Goal: Communication & Community: Answer question/provide support

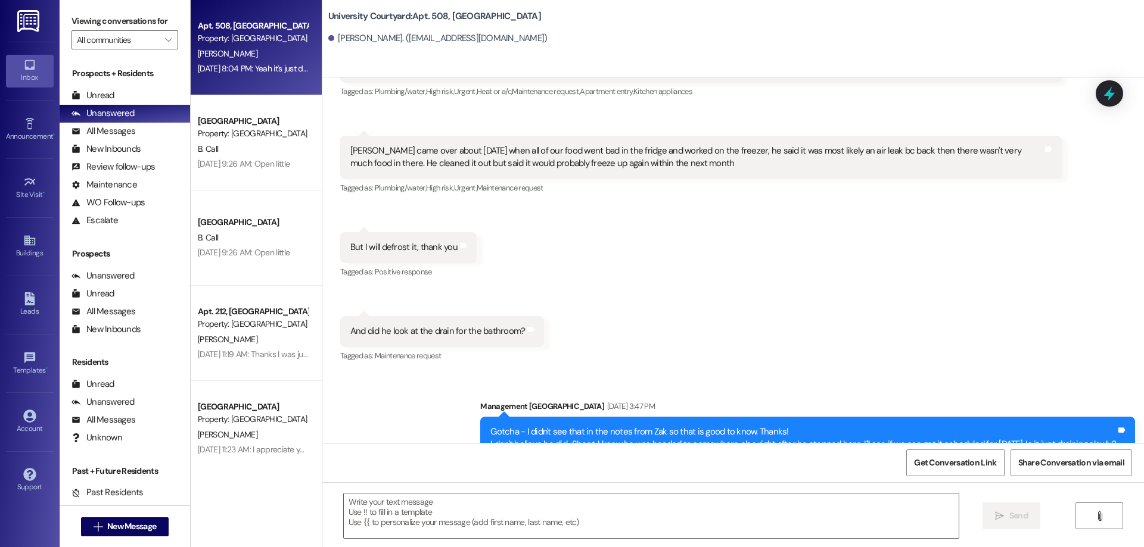
scroll to position [5112, 0]
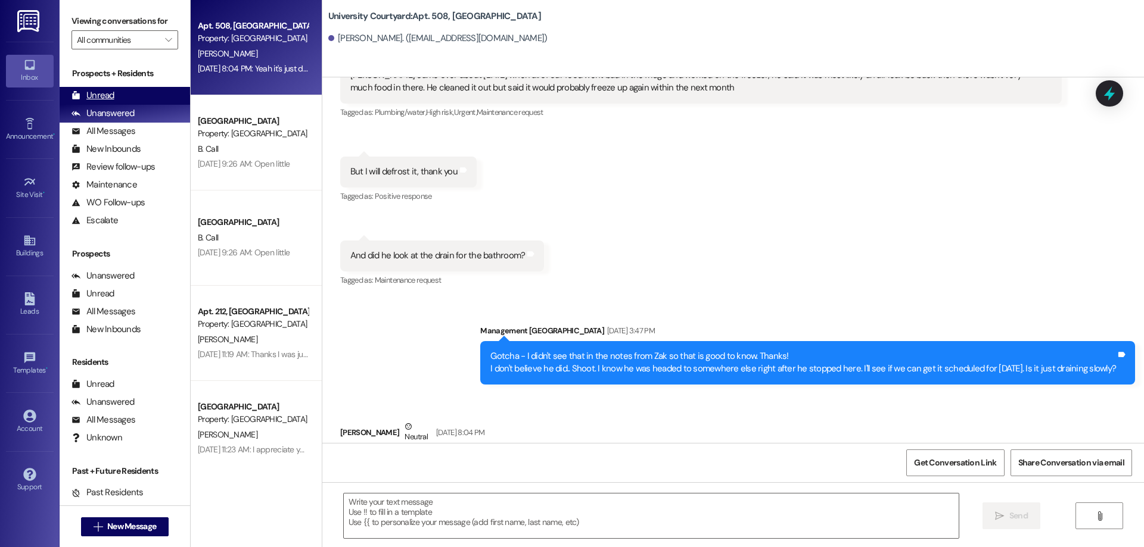
click at [90, 89] on div "Unread" at bounding box center [92, 95] width 43 height 13
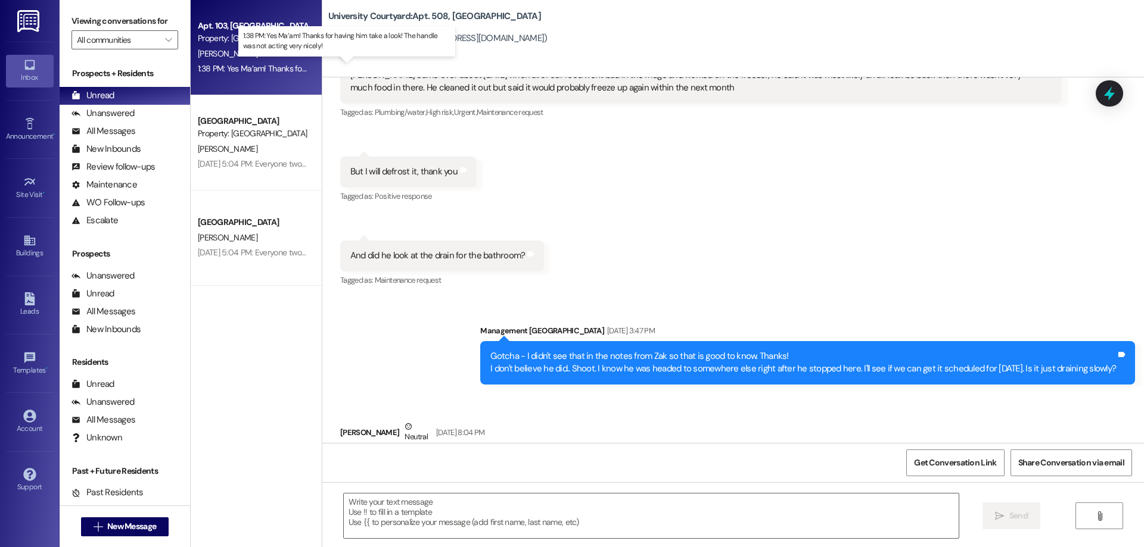
click at [256, 66] on div "1:38 PM: Yes Ma’am! Thanks for having him take a look! The handle was not actin…" at bounding box center [358, 68] width 320 height 11
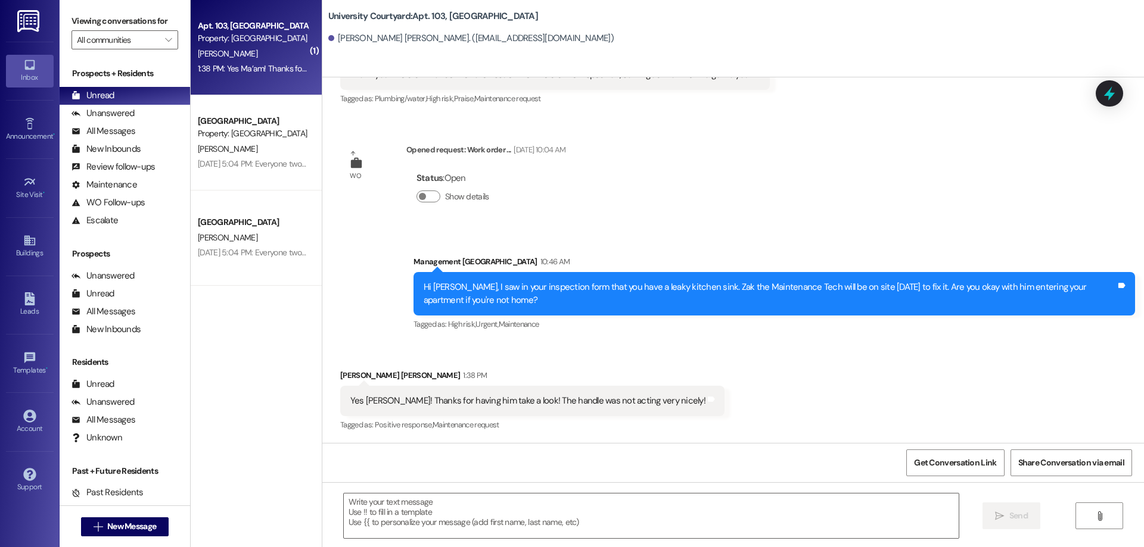
scroll to position [3007, 0]
click at [447, 519] on textarea at bounding box center [651, 516] width 615 height 45
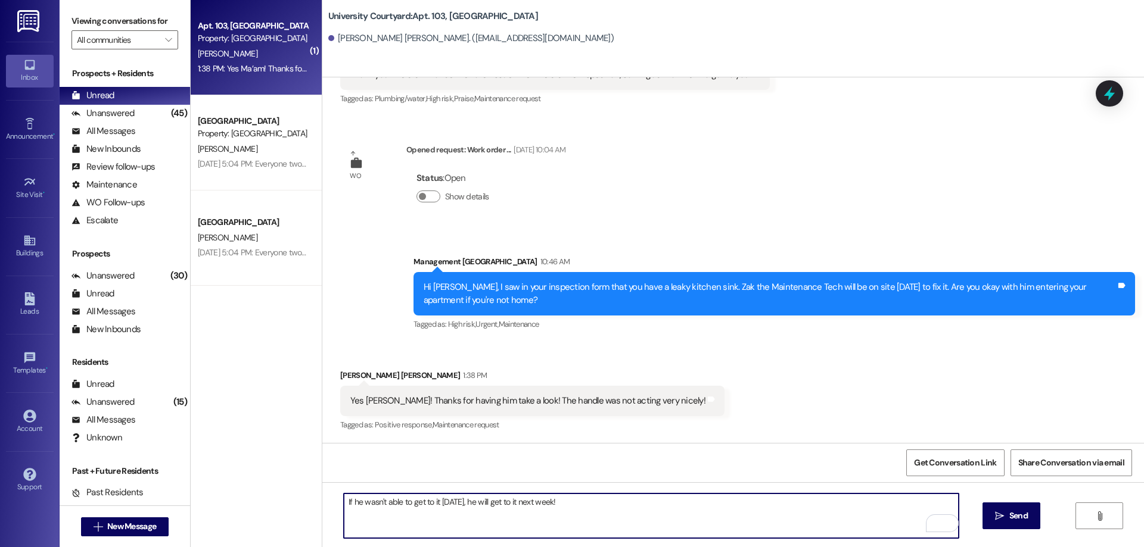
click at [344, 503] on textarea "If he wasn't able to get to it today, he will get to it next week!" at bounding box center [651, 516] width 615 height 45
type textarea "No problem! If he wasn't able to get to it today, he will get to it next week!"
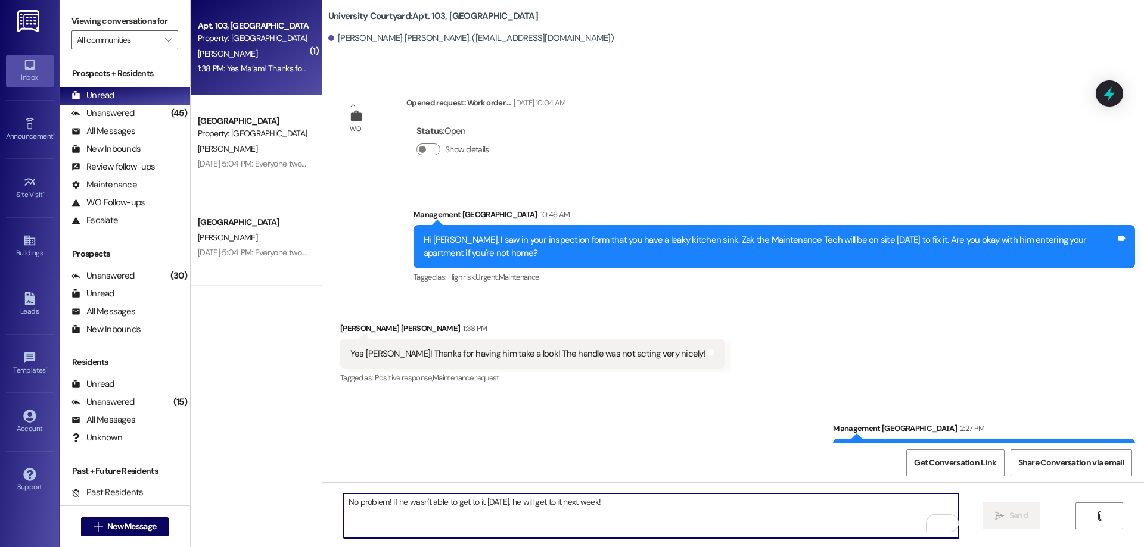
scroll to position [3090, 0]
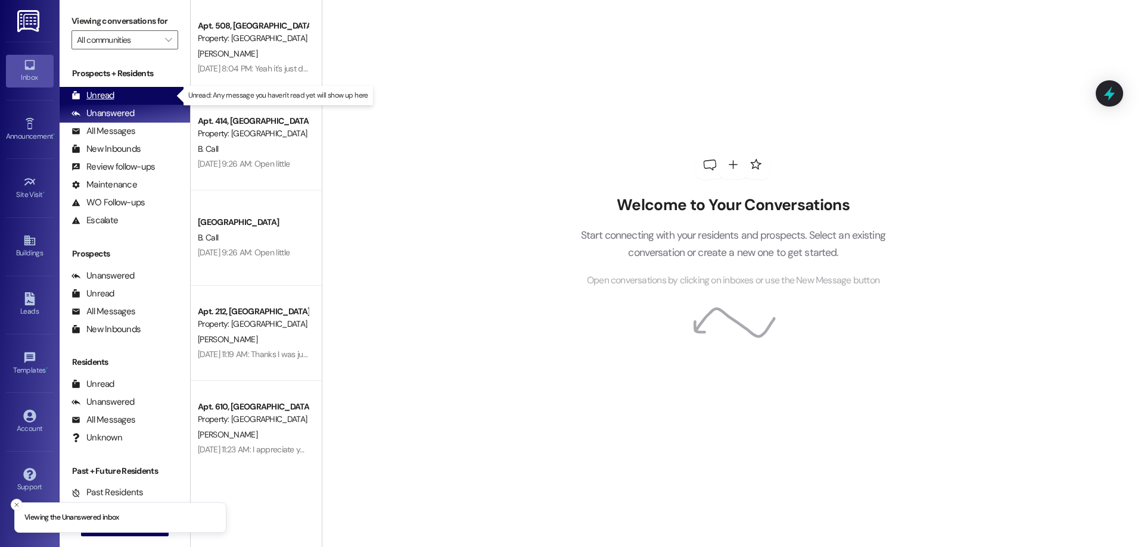
click at [138, 92] on div "Unread (0)" at bounding box center [125, 96] width 130 height 18
